Goal: Task Accomplishment & Management: Use online tool/utility

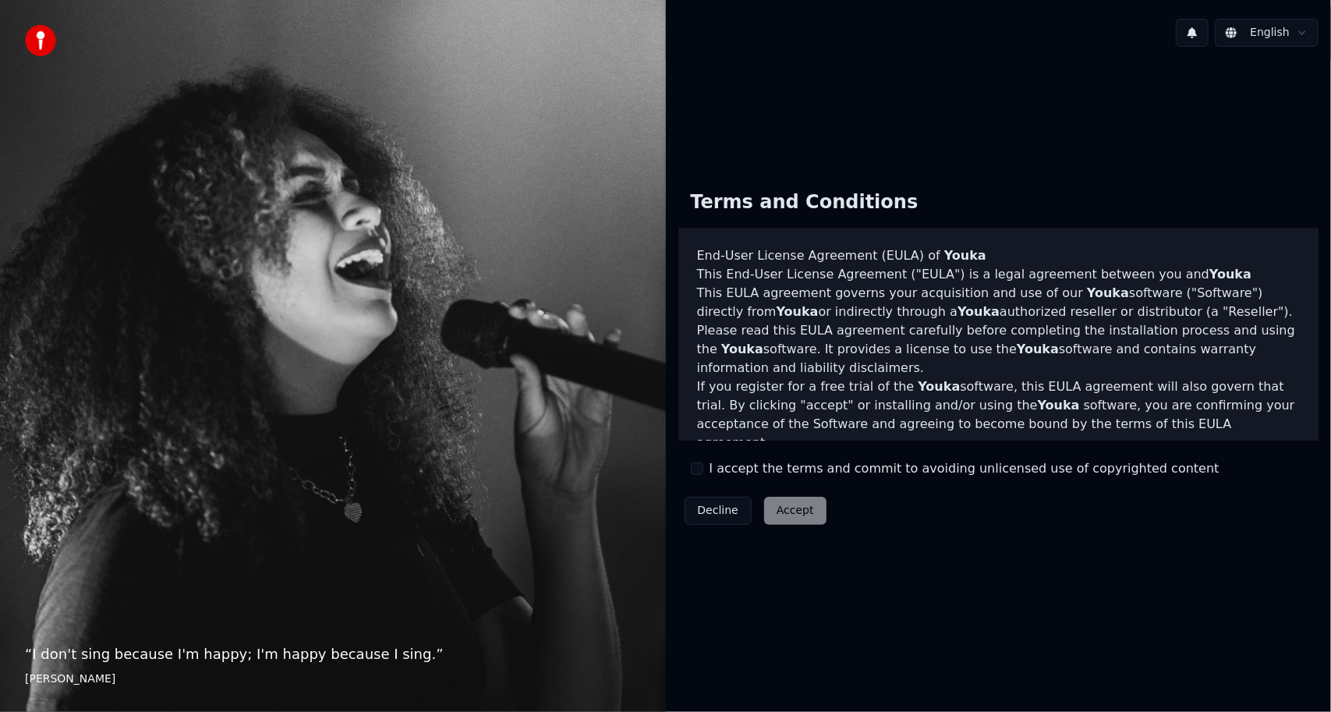
click at [725, 471] on label "I accept the terms and commit to avoiding unlicensed use of copyrighted content" at bounding box center [964, 468] width 510 height 19
click at [703, 471] on button "I accept the terms and commit to avoiding unlicensed use of copyrighted content" at bounding box center [697, 468] width 12 height 12
click at [791, 513] on button "Accept" at bounding box center [795, 511] width 62 height 28
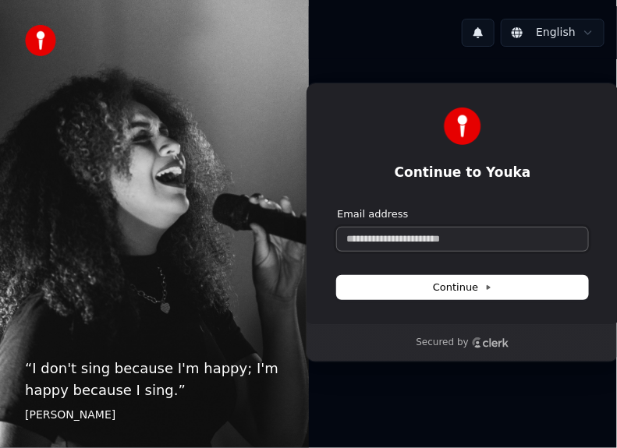
click at [450, 229] on input "Email address" at bounding box center [462, 239] width 251 height 23
click at [484, 288] on icon at bounding box center [488, 288] width 8 height 8
type input "**********"
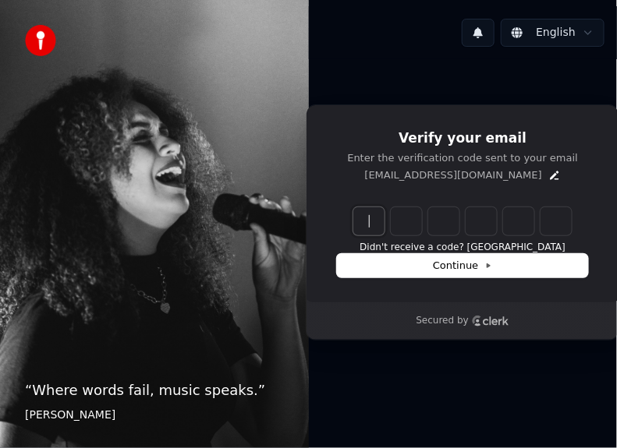
click at [387, 224] on input "Enter verification code" at bounding box center [462, 221] width 218 height 28
click at [548, 177] on icon "Edit" at bounding box center [554, 175] width 12 height 12
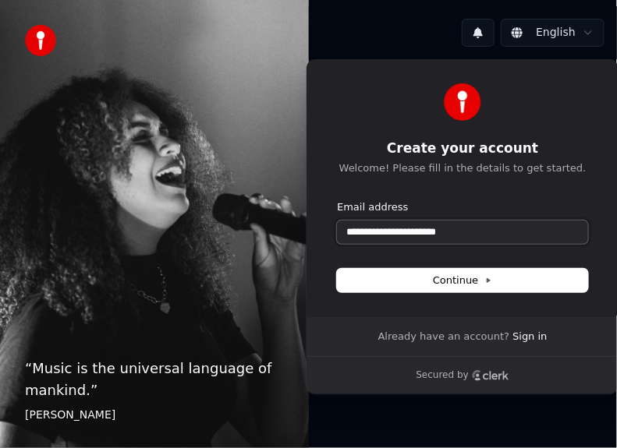
click at [398, 235] on input "**********" at bounding box center [462, 232] width 251 height 23
click at [408, 232] on input "**********" at bounding box center [462, 232] width 251 height 23
click at [465, 285] on span "Continue" at bounding box center [462, 281] width 59 height 14
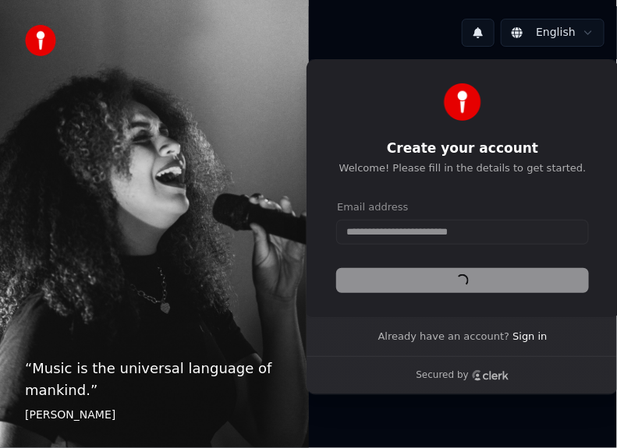
type input "**********"
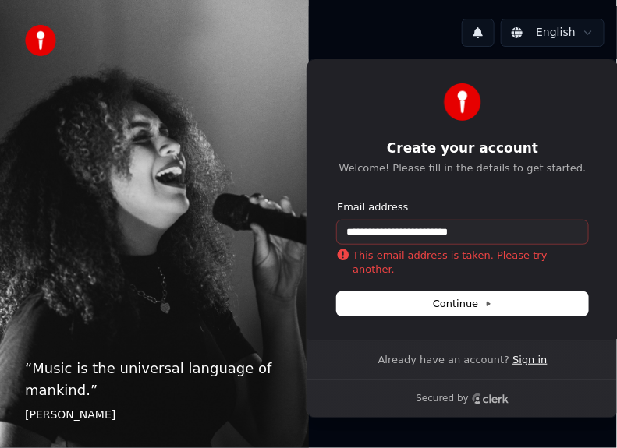
click at [522, 359] on link "Sign in" at bounding box center [529, 360] width 34 height 14
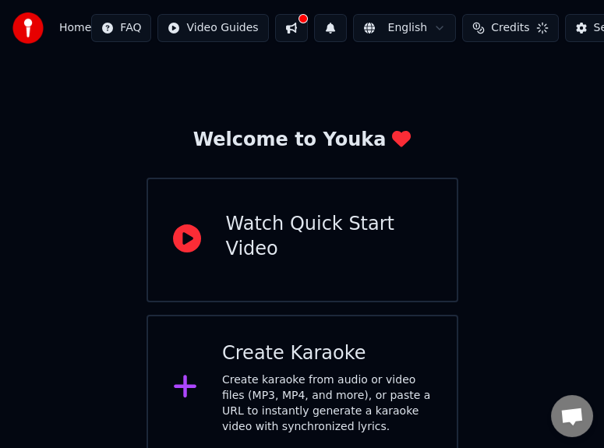
scroll to position [34, 0]
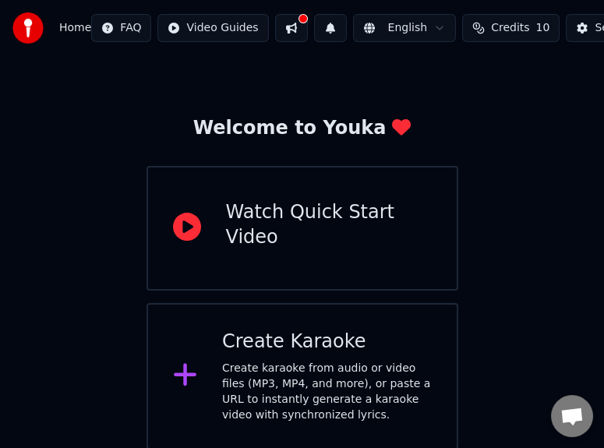
click at [327, 231] on div "Watch Quick Start Video" at bounding box center [329, 225] width 206 height 50
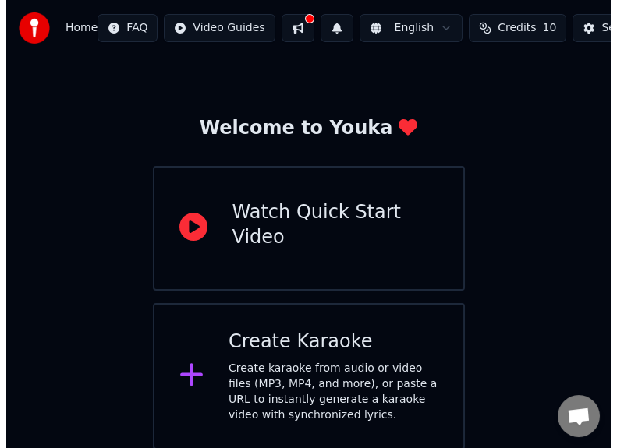
scroll to position [0, 0]
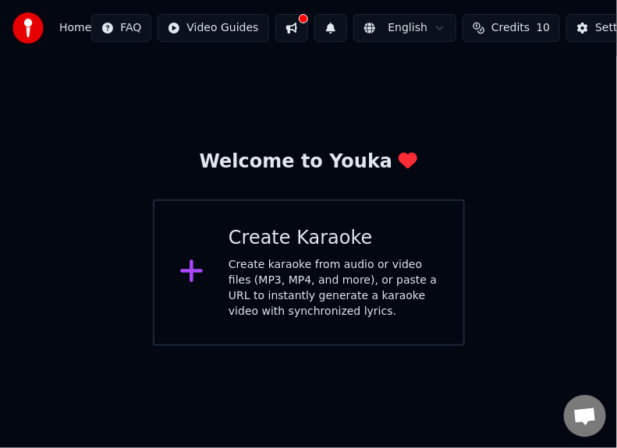
click at [309, 245] on div "Create Karaoke" at bounding box center [333, 238] width 210 height 25
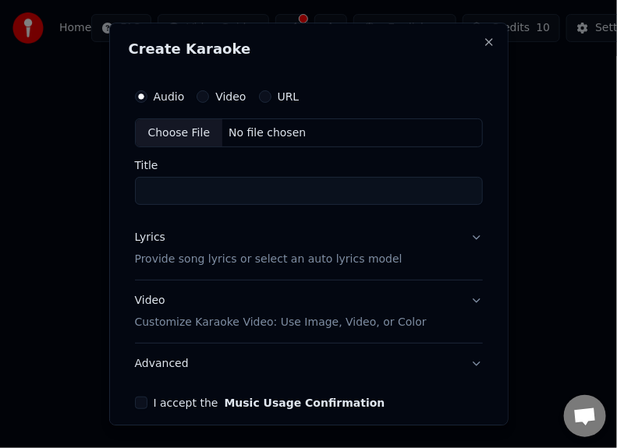
click at [160, 122] on div "Choose File" at bounding box center [179, 133] width 87 height 28
type input "**********"
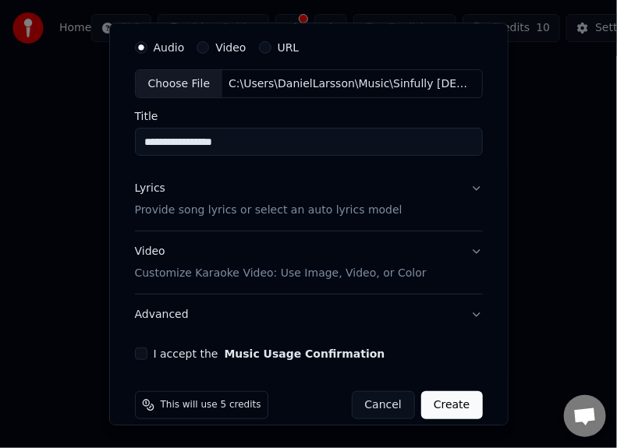
scroll to position [65, 0]
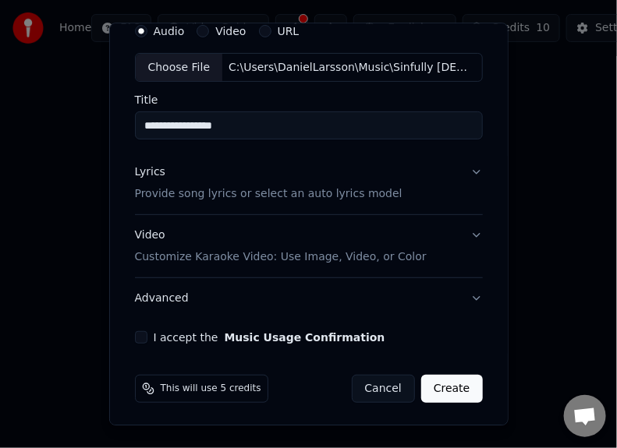
click at [433, 200] on button "Lyrics Provide song lyrics or select an auto lyrics model" at bounding box center [309, 184] width 348 height 62
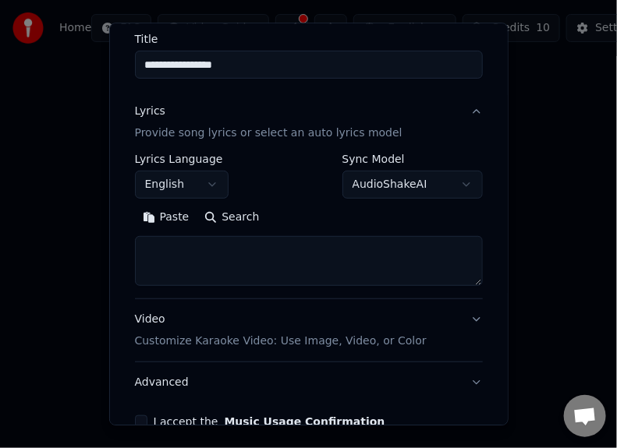
scroll to position [144, 0]
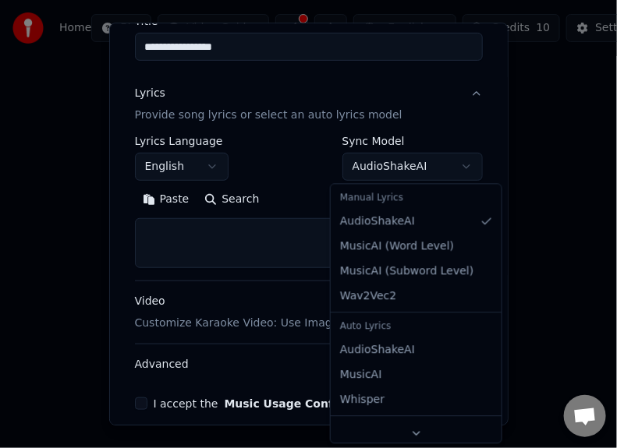
click at [381, 167] on body "**********" at bounding box center [308, 173] width 617 height 346
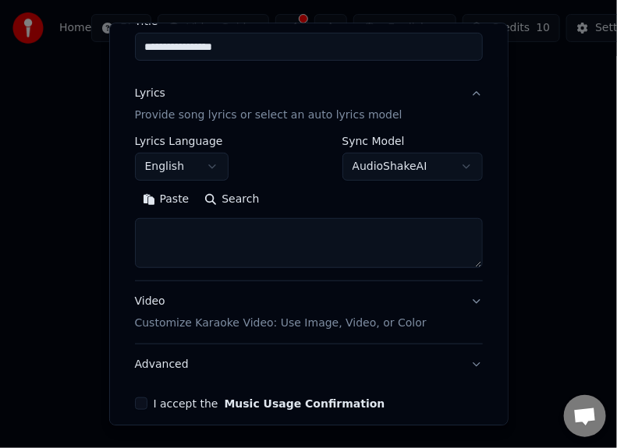
click at [266, 247] on textarea at bounding box center [309, 244] width 348 height 50
paste textarea "**********"
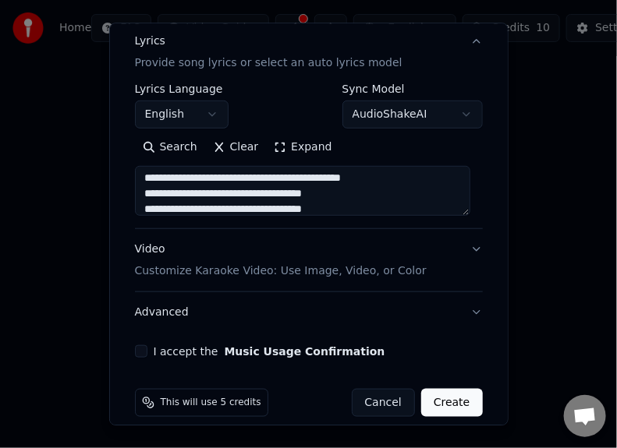
scroll to position [210, 0]
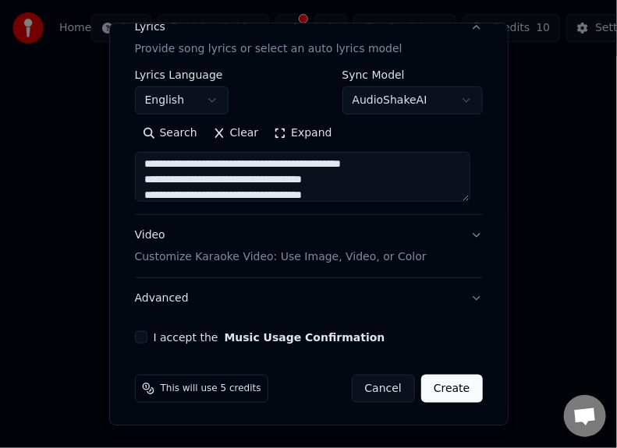
type textarea "**********"
click at [139, 327] on div "**********" at bounding box center [309, 107] width 360 height 486
click at [143, 333] on button "I accept the Music Usage Confirmation" at bounding box center [141, 338] width 12 height 12
click at [459, 391] on button "Create" at bounding box center [452, 390] width 62 height 28
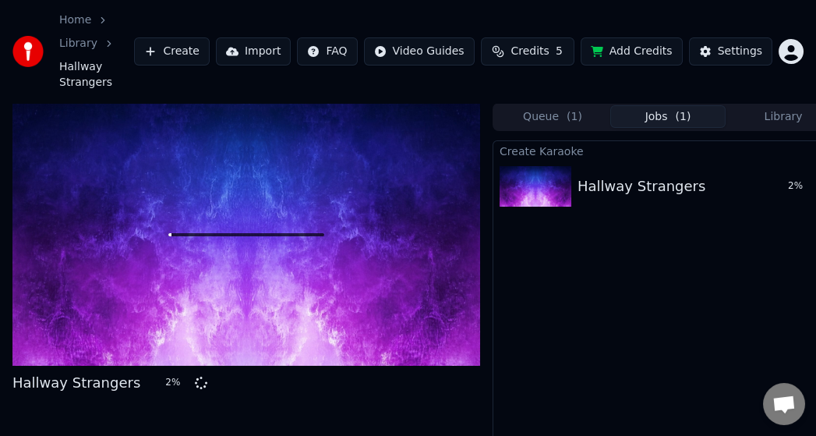
click at [626, 48] on button "Add Credits" at bounding box center [632, 51] width 102 height 28
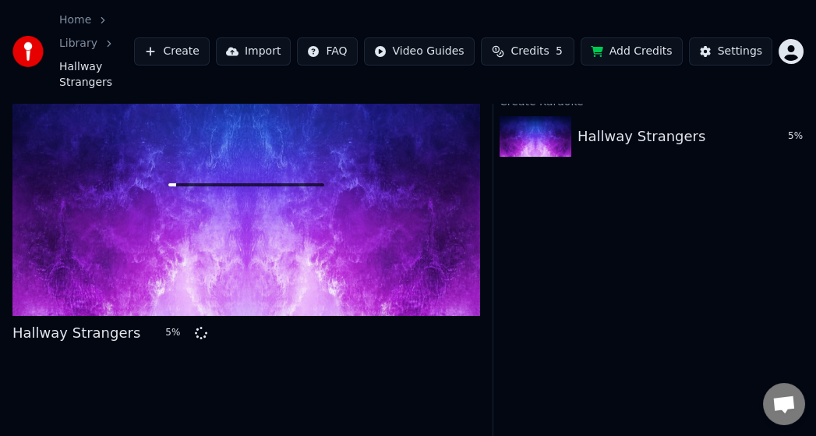
scroll to position [70, 0]
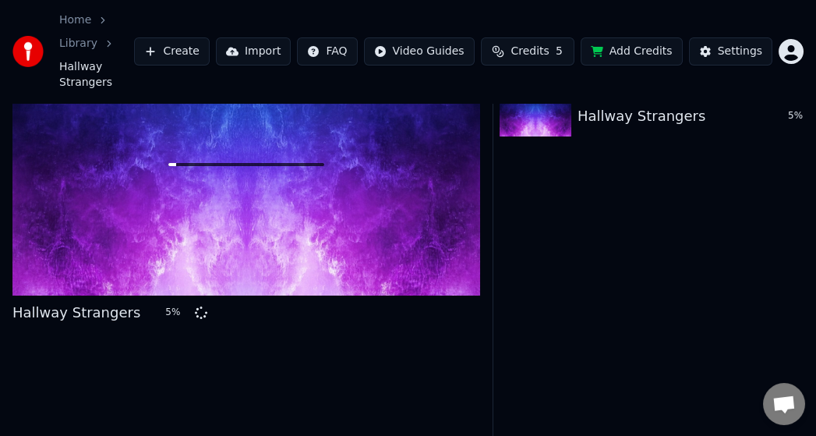
click at [155, 208] on div at bounding box center [246, 164] width 468 height 263
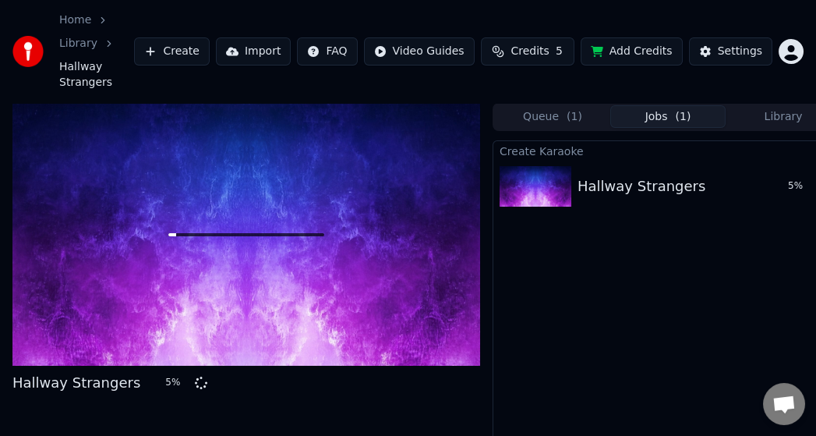
click at [155, 208] on div at bounding box center [246, 234] width 468 height 263
click at [569, 109] on span "( 1 )" at bounding box center [575, 117] width 16 height 16
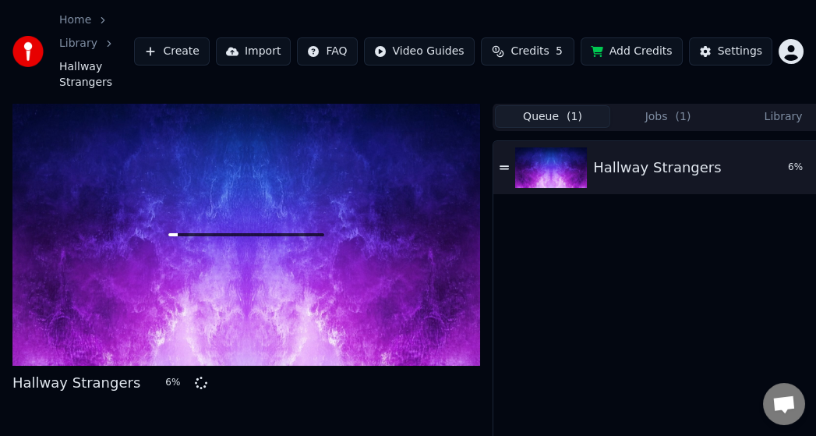
click at [758, 105] on button "Library" at bounding box center [783, 116] width 115 height 23
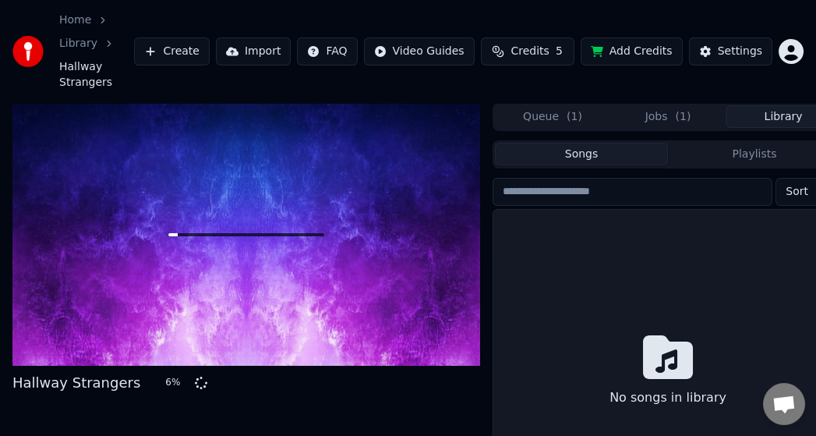
click at [698, 105] on button "Jobs ( 1 )" at bounding box center [667, 116] width 115 height 23
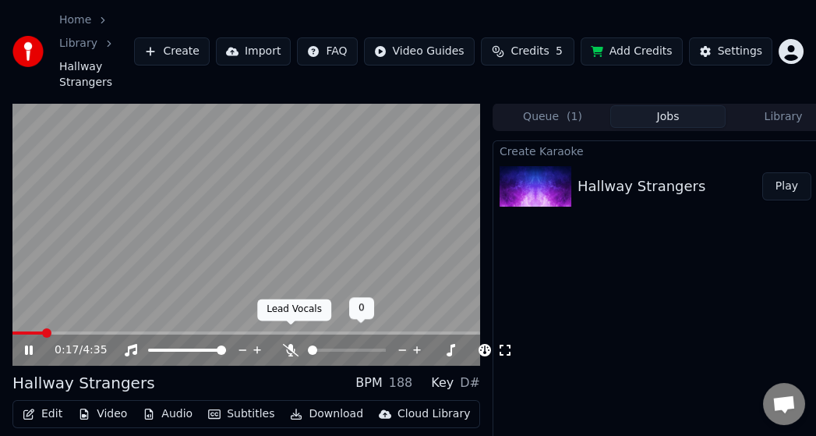
click at [295, 344] on icon at bounding box center [291, 350] width 16 height 12
click at [386, 348] on span at bounding box center [347, 349] width 78 height 3
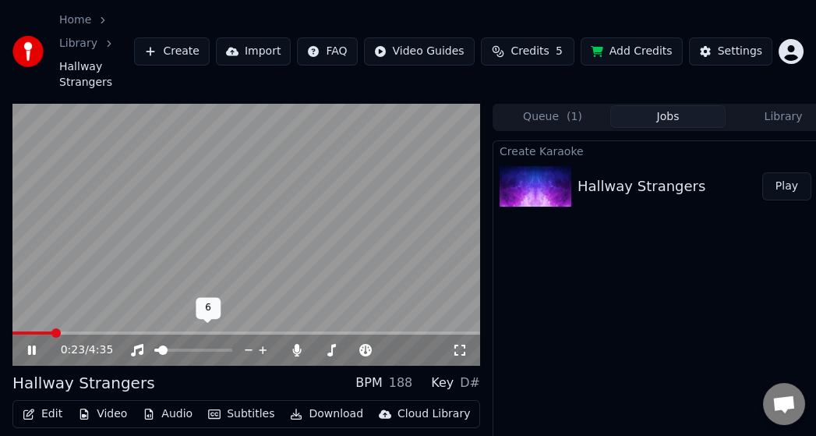
click at [154, 348] on span at bounding box center [156, 349] width 5 height 3
click at [138, 344] on icon at bounding box center [137, 350] width 16 height 12
drag, startPoint x: 45, startPoint y: 314, endPoint x: -12, endPoint y: 316, distance: 56.9
click at [0, 316] on html "Home Library Hallway Strangers Create Import FAQ Video Guides Credits 5 Add Cre…" at bounding box center [408, 218] width 816 height 436
click at [58, 328] on span at bounding box center [62, 332] width 9 height 9
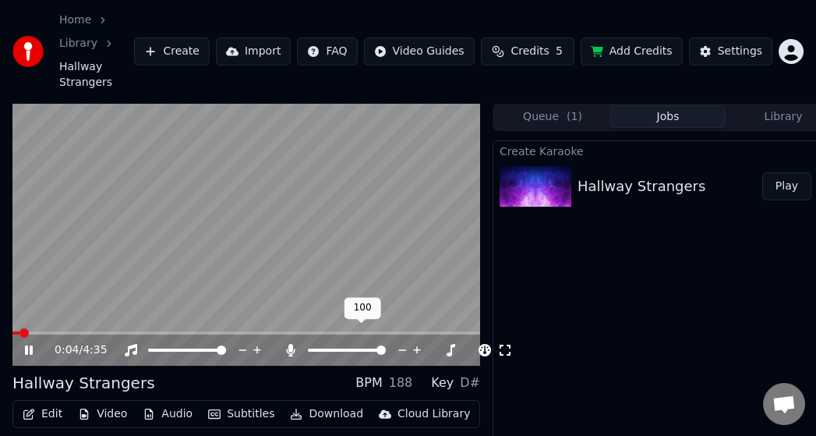
click at [417, 347] on icon at bounding box center [417, 351] width 8 height 8
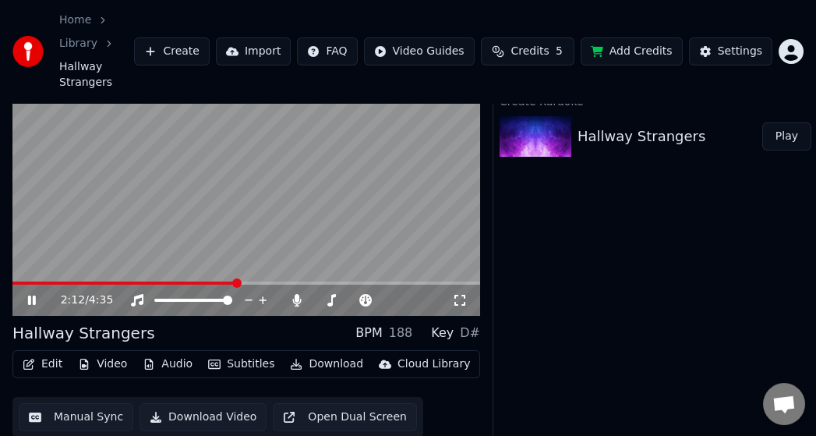
scroll to position [70, 0]
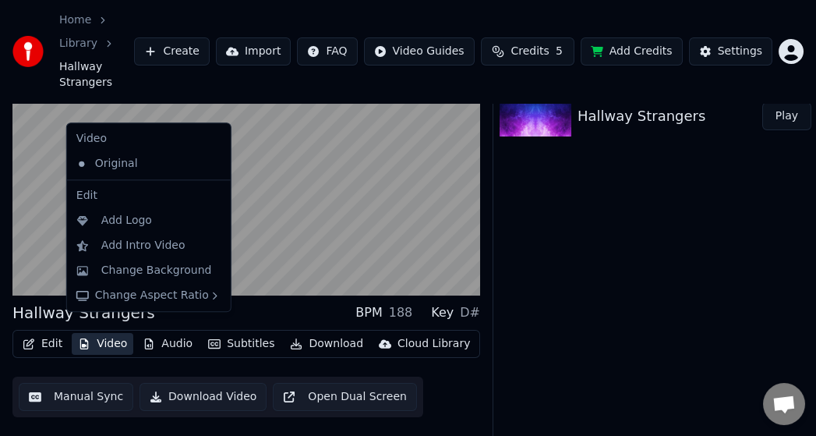
click at [109, 336] on button "Video" at bounding box center [103, 344] width 62 height 22
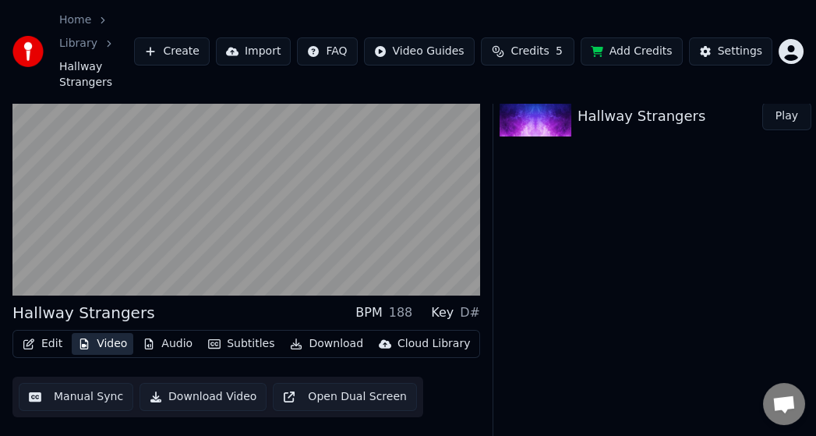
click at [109, 336] on button "Video" at bounding box center [103, 344] width 62 height 22
click at [160, 333] on button "Audio" at bounding box center [167, 344] width 62 height 22
click at [249, 333] on button "Subtitles" at bounding box center [241, 344] width 79 height 22
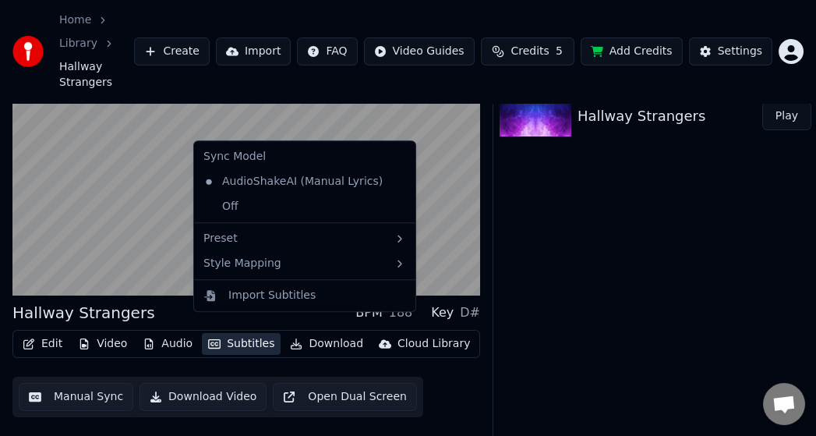
click at [247, 333] on button "Subtitles" at bounding box center [241, 344] width 79 height 22
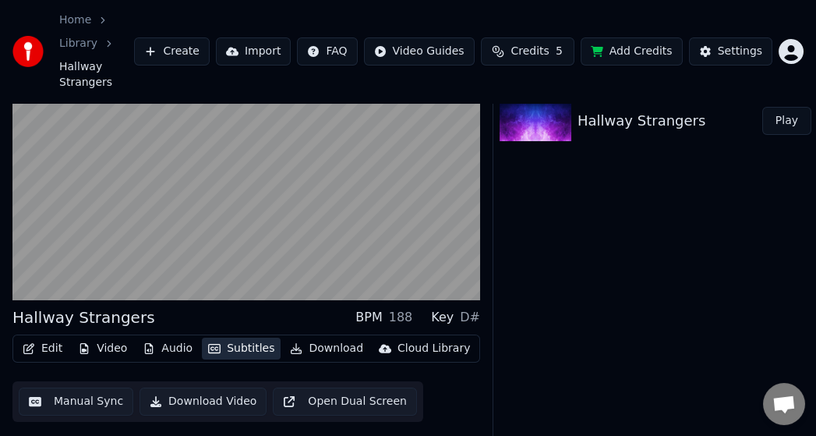
scroll to position [0, 0]
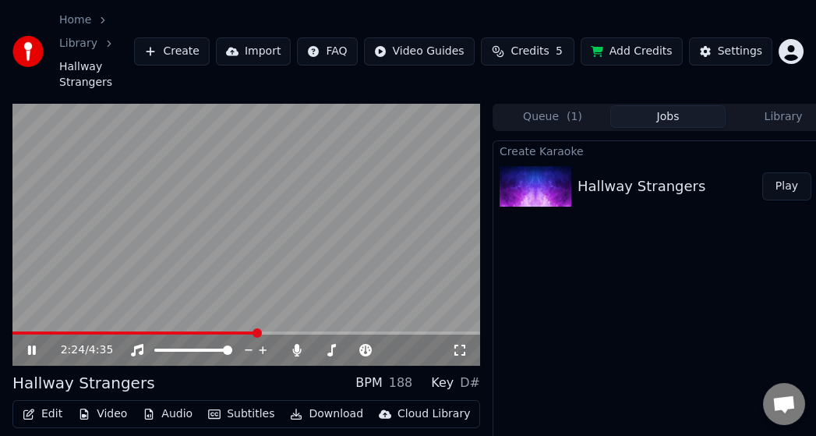
click at [572, 109] on span "( 1 )" at bounding box center [575, 117] width 16 height 16
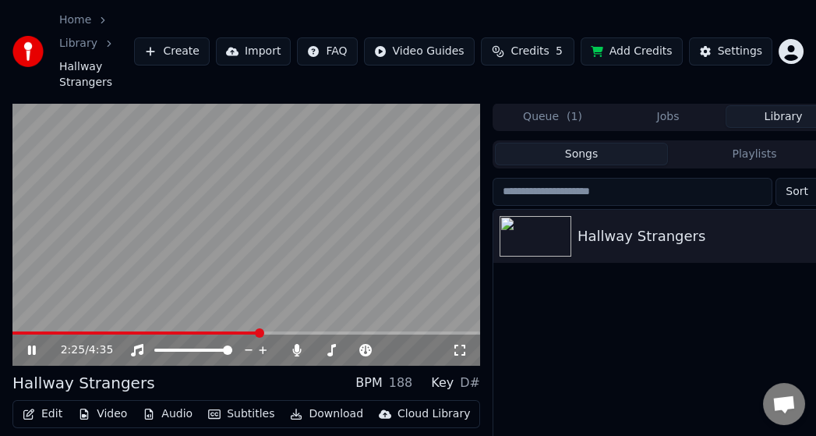
click at [755, 105] on button "Library" at bounding box center [783, 116] width 115 height 23
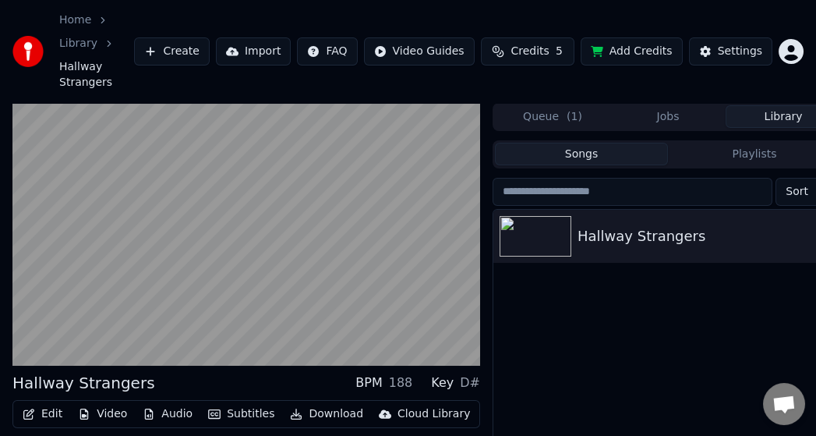
click at [684, 105] on button "Jobs" at bounding box center [667, 116] width 115 height 23
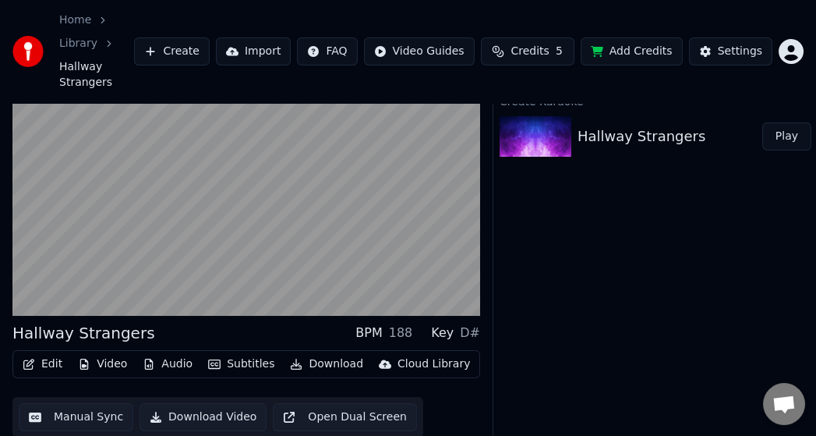
scroll to position [70, 0]
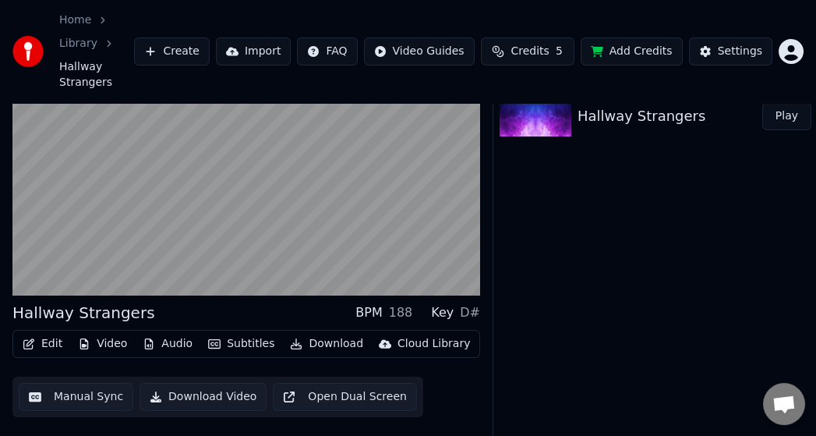
click at [231, 334] on button "Subtitles" at bounding box center [241, 344] width 79 height 22
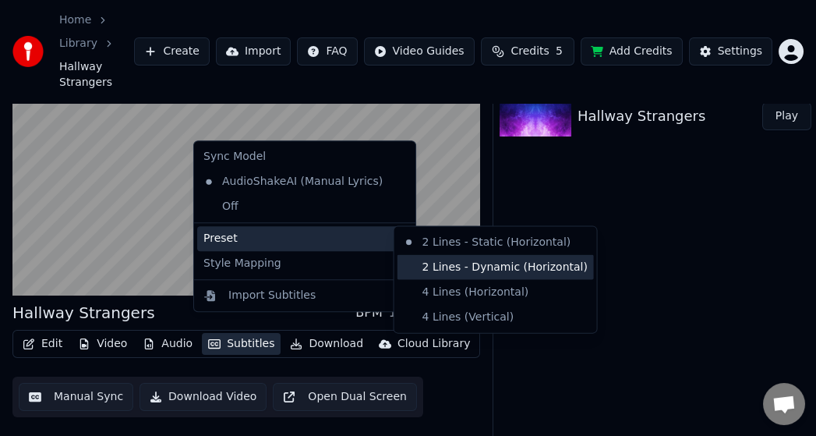
click at [474, 276] on div "2 Lines - Dynamic (Horizontal)" at bounding box center [496, 267] width 196 height 25
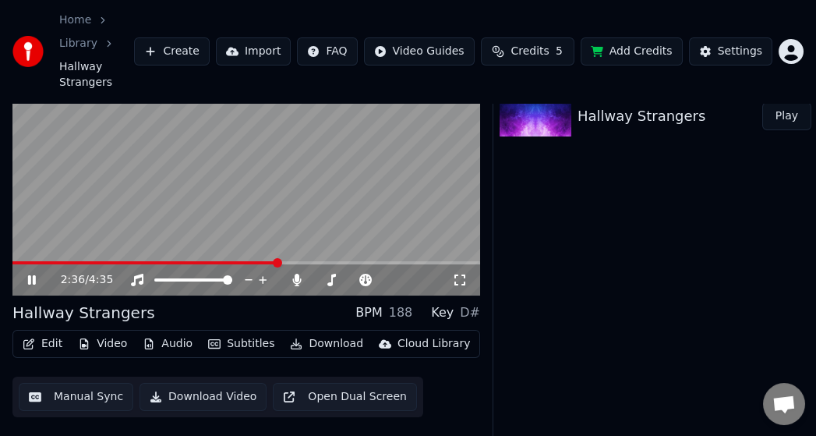
click at [256, 333] on button "Subtitles" at bounding box center [241, 344] width 79 height 22
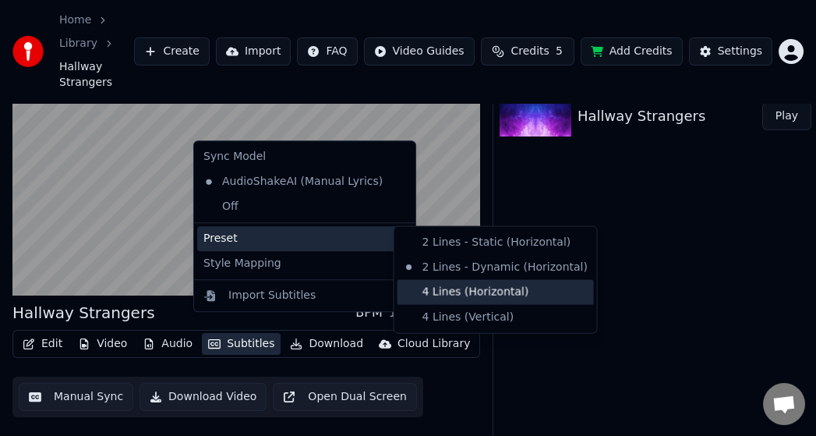
click at [489, 296] on div "4 Lines (Horizontal)" at bounding box center [496, 292] width 196 height 25
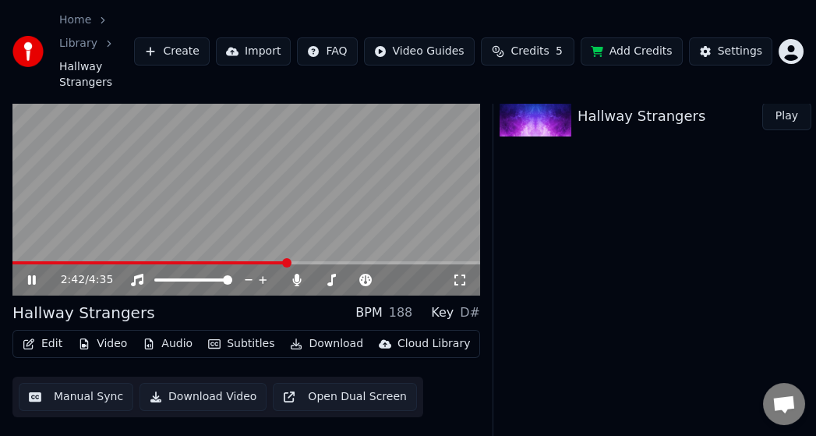
click at [225, 333] on button "Subtitles" at bounding box center [241, 344] width 79 height 22
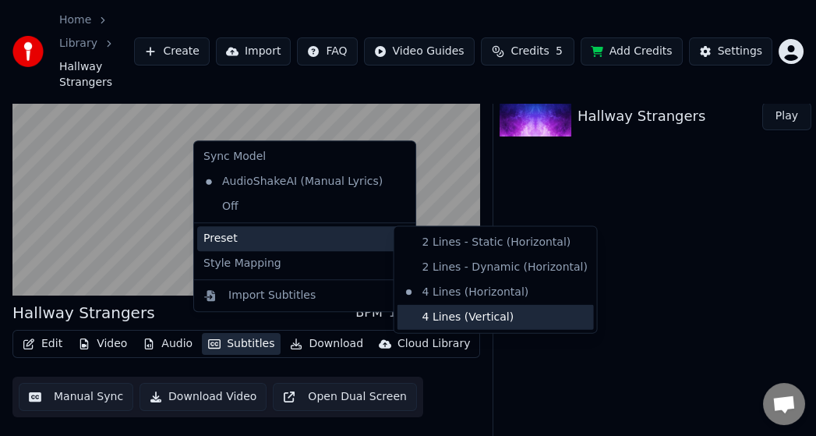
click at [446, 309] on div "4 Lines (Vertical)" at bounding box center [496, 317] width 196 height 25
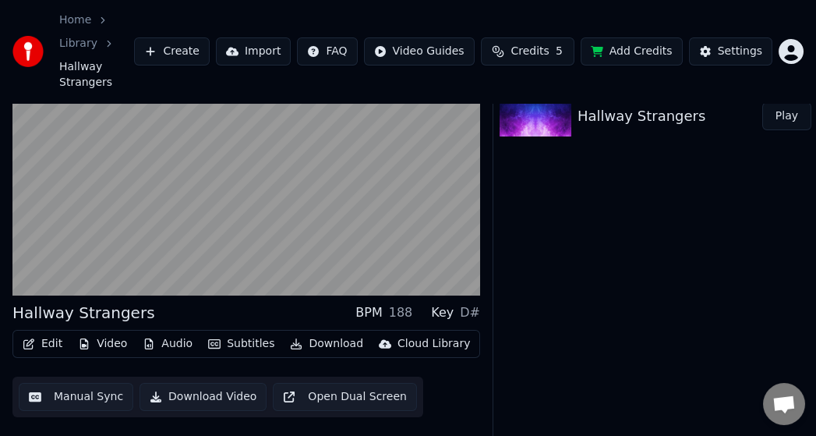
click at [253, 333] on button "Subtitles" at bounding box center [241, 344] width 79 height 22
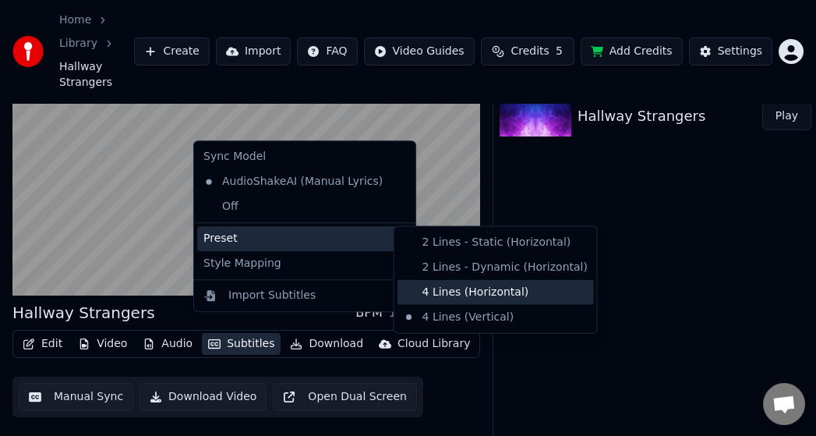
click at [471, 295] on div "4 Lines (Horizontal)" at bounding box center [496, 292] width 196 height 25
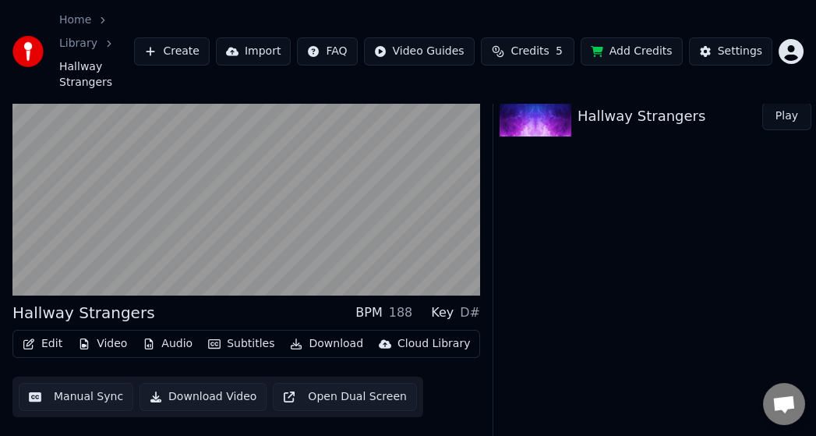
click at [602, 325] on div "Create Karaoke Hallway Strangers Play" at bounding box center [668, 255] width 351 height 370
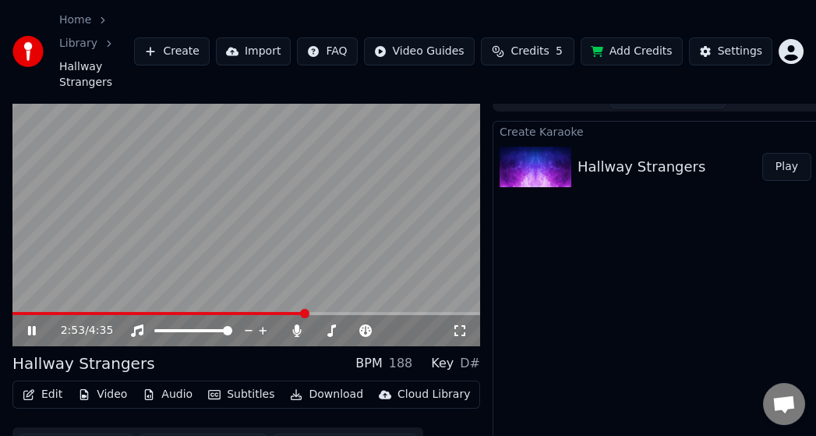
scroll to position [0, 0]
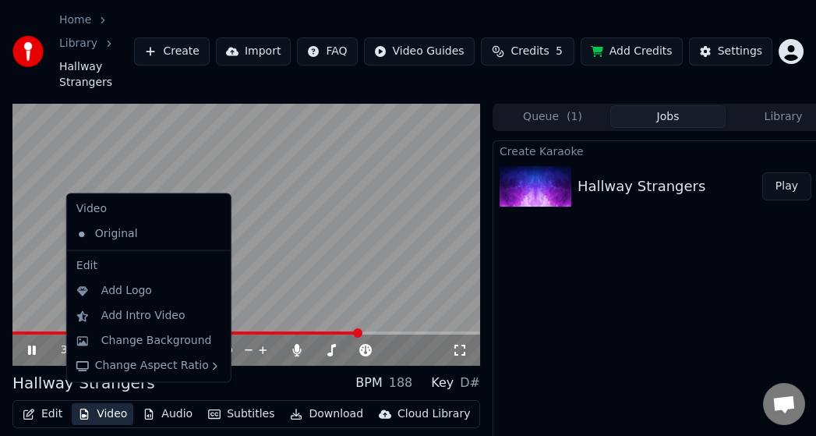
click at [109, 403] on button "Video" at bounding box center [103, 414] width 62 height 22
